Goal: Use online tool/utility: Utilize a website feature to perform a specific function

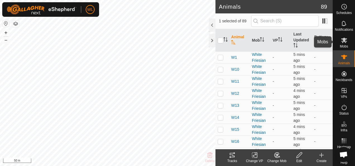
click at [342, 39] on icon at bounding box center [344, 40] width 6 height 5
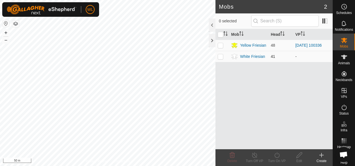
click at [220, 56] on p-checkbox at bounding box center [221, 56] width 6 height 4
checkbox input "true"
click at [278, 161] on div "Turn On VP" at bounding box center [277, 160] width 22 height 5
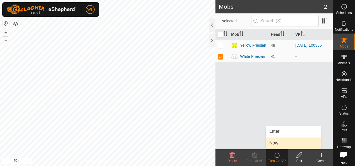
click at [279, 145] on link "Now" at bounding box center [293, 142] width 55 height 11
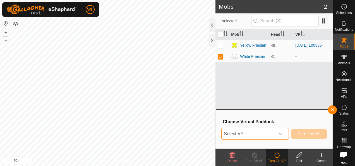
click at [247, 133] on span "Select VP" at bounding box center [248, 133] width 53 height 11
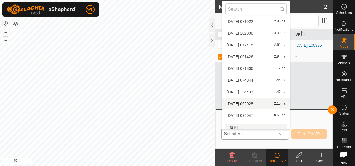
scroll to position [28, 0]
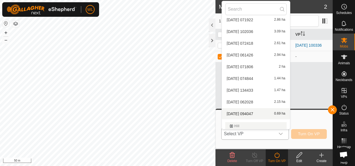
click at [257, 113] on li "[DATE] 094047 0.69 ha" at bounding box center [256, 113] width 68 height 11
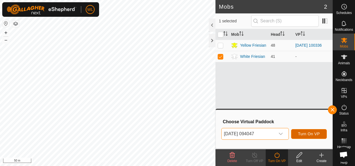
click at [309, 133] on span "Turn On VP" at bounding box center [309, 133] width 22 height 4
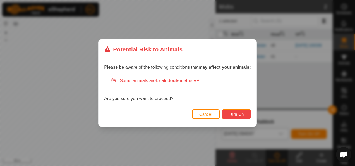
click at [230, 116] on span "Turn On" at bounding box center [236, 114] width 15 height 4
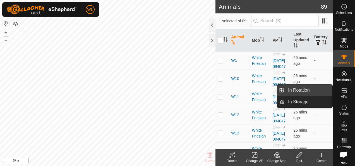
click at [325, 93] on link "In Rotation" at bounding box center [309, 90] width 48 height 11
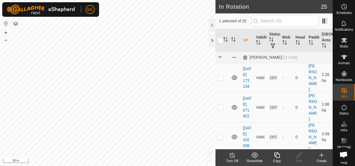
click at [324, 158] on icon at bounding box center [321, 155] width 7 height 7
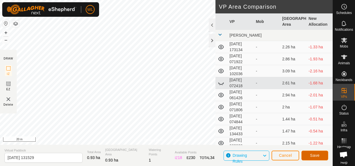
click at [310, 152] on button "Save" at bounding box center [314, 155] width 27 height 10
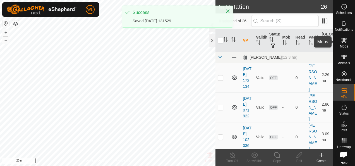
click at [342, 40] on icon at bounding box center [344, 40] width 6 height 5
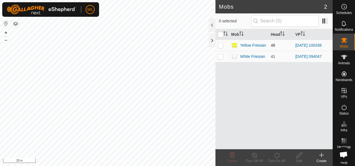
click at [222, 46] on p-checkbox at bounding box center [221, 45] width 6 height 4
checkbox input "true"
click at [276, 150] on div "Turn On VP" at bounding box center [277, 157] width 22 height 17
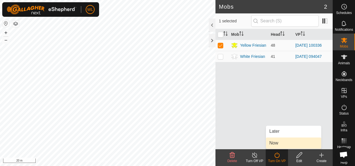
click at [286, 141] on link "Now" at bounding box center [293, 142] width 55 height 11
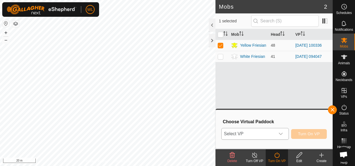
click at [285, 138] on div "dropdown trigger" at bounding box center [280, 133] width 11 height 11
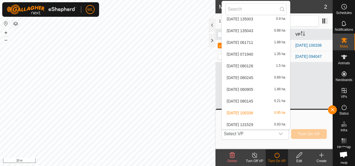
scroll to position [231, 0]
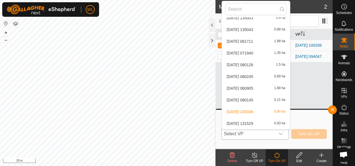
click at [240, 122] on li "[DATE] 131529 0.93 ha" at bounding box center [256, 123] width 68 height 11
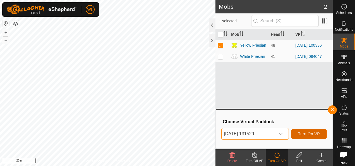
click at [307, 135] on span "Turn On VP" at bounding box center [309, 133] width 22 height 4
